Goal: Navigation & Orientation: Find specific page/section

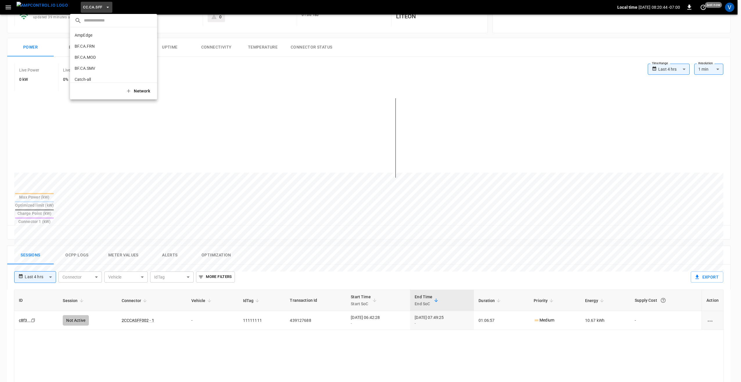
scroll to position [380, 0]
click at [79, 5] on div at bounding box center [370, 191] width 741 height 382
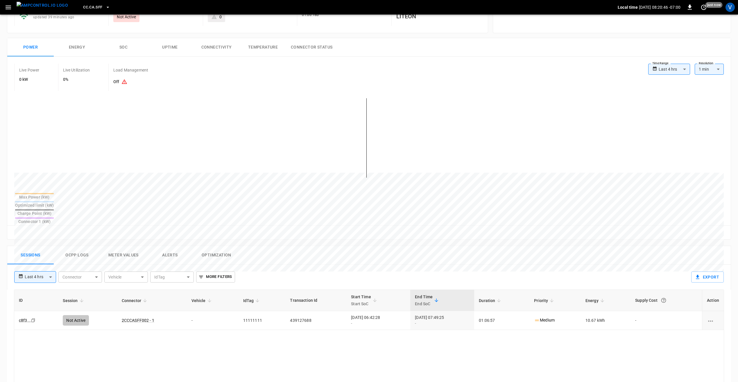
click at [84, 5] on span "CC.CA.SFF" at bounding box center [92, 7] width 19 height 7
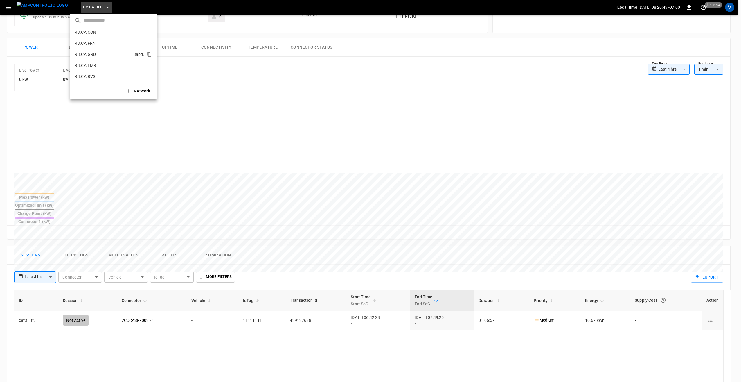
scroll to position [272, 0]
click at [97, 69] on li "RB.CA.FRN fd04 ..." at bounding box center [113, 72] width 87 height 11
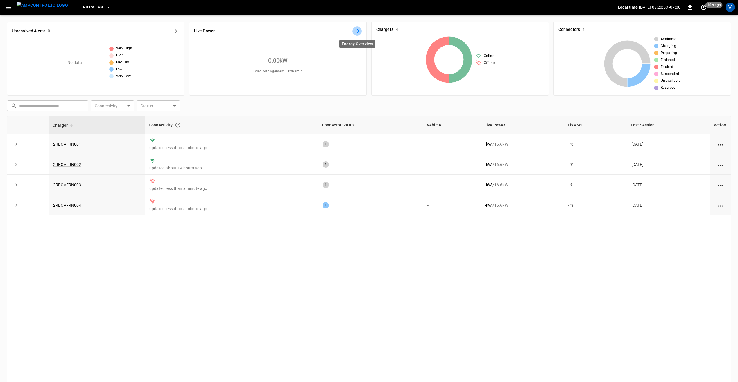
click at [356, 30] on icon "Energy Overview" at bounding box center [357, 31] width 7 height 7
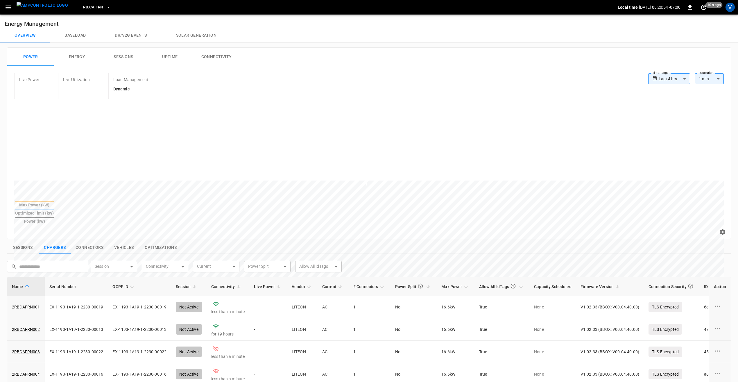
click at [654, 80] on icon at bounding box center [654, 78] width 5 height 9
click at [666, 81] on body "**********" at bounding box center [369, 282] width 738 height 565
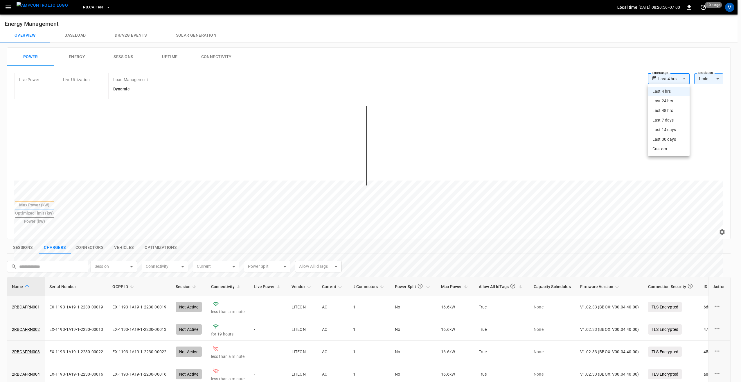
drag, startPoint x: 669, startPoint y: 119, endPoint x: 622, endPoint y: 132, distance: 48.3
click at [668, 119] on li "Last 7 days" at bounding box center [669, 120] width 42 height 10
type input "**********"
type input "***"
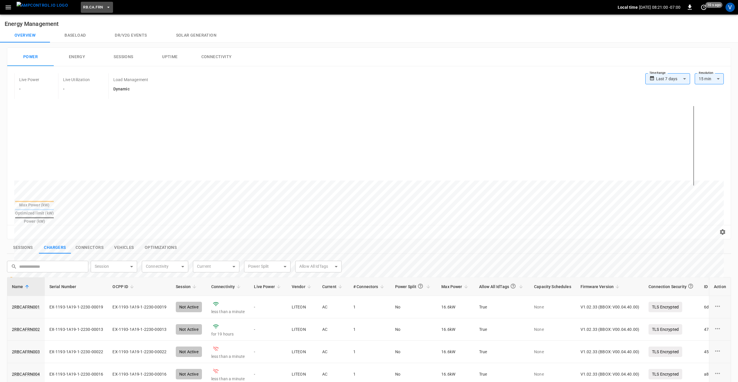
click at [87, 8] on span "RB.CA.FRN" at bounding box center [93, 7] width 20 height 7
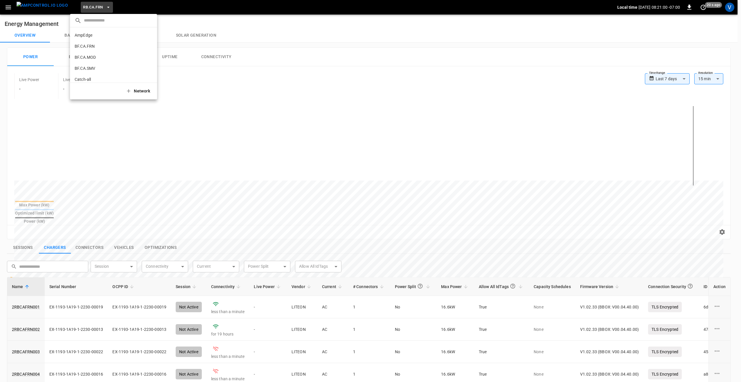
scroll to position [307, 0]
click at [8, 7] on div at bounding box center [370, 191] width 741 height 382
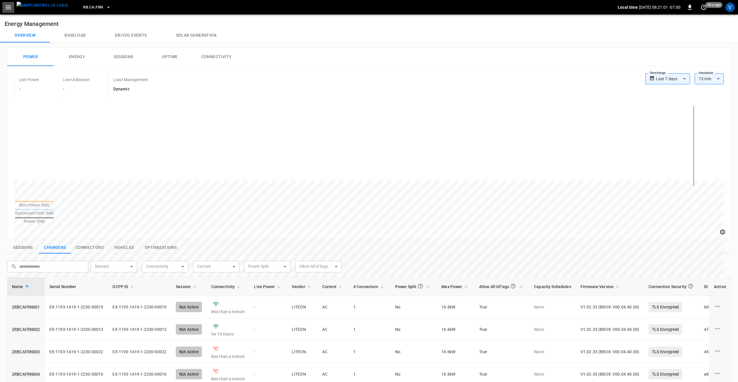
click at [7, 9] on icon "button" at bounding box center [9, 8] width 6 height 4
